Goal: Information Seeking & Learning: Learn about a topic

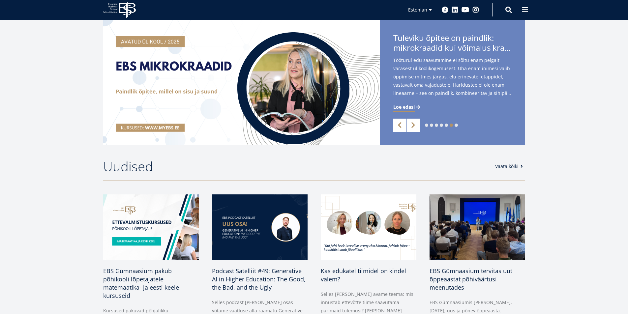
scroll to position [231, 0]
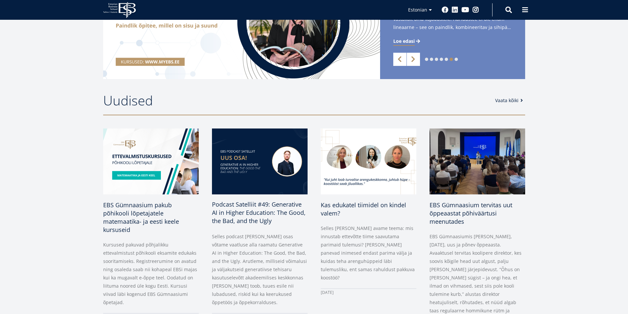
click at [236, 210] on span "Podcast Satelliit #49: Generative AI in Higher Education: The Good, the Bad, an…" at bounding box center [259, 212] width 94 height 24
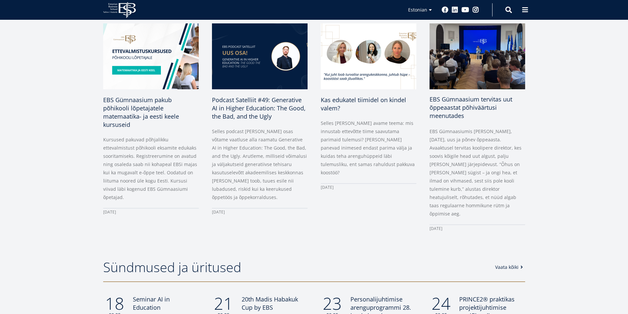
scroll to position [363, 0]
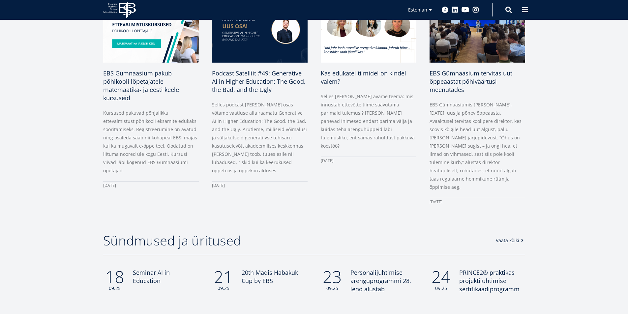
click at [510, 237] on link "Vaata kõiki" at bounding box center [511, 240] width 30 height 7
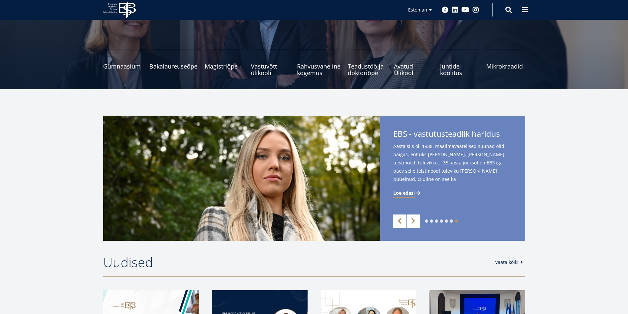
scroll to position [66, 0]
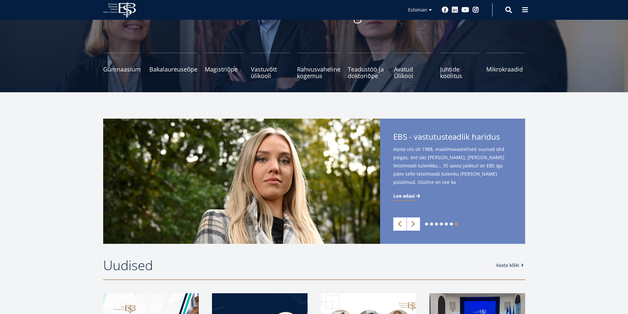
click at [519, 266] on span at bounding box center [522, 265] width 7 height 5
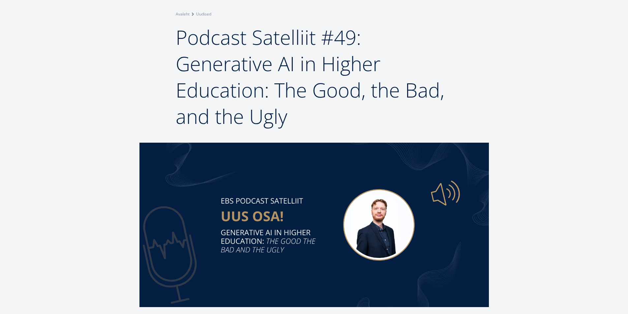
scroll to position [46, 0]
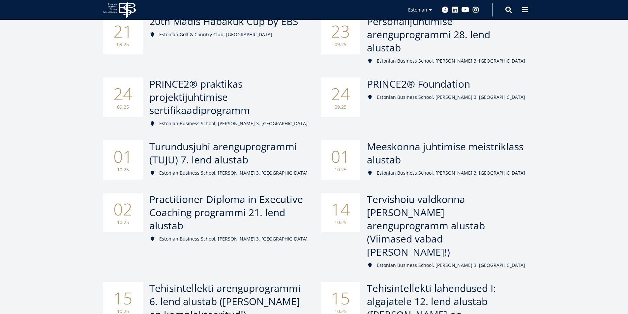
scroll to position [165, 0]
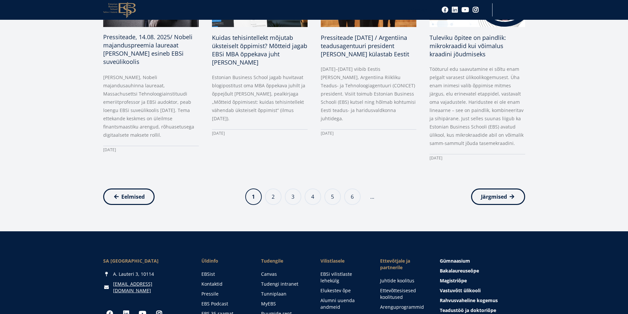
scroll to position [626, 0]
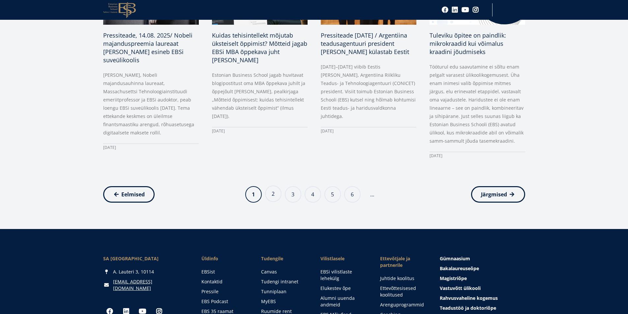
click at [270, 189] on link "Page 2" at bounding box center [273, 194] width 16 height 16
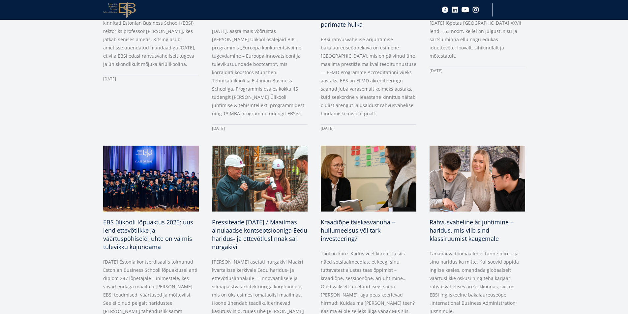
scroll to position [462, 0]
